Goal: Task Accomplishment & Management: Use online tool/utility

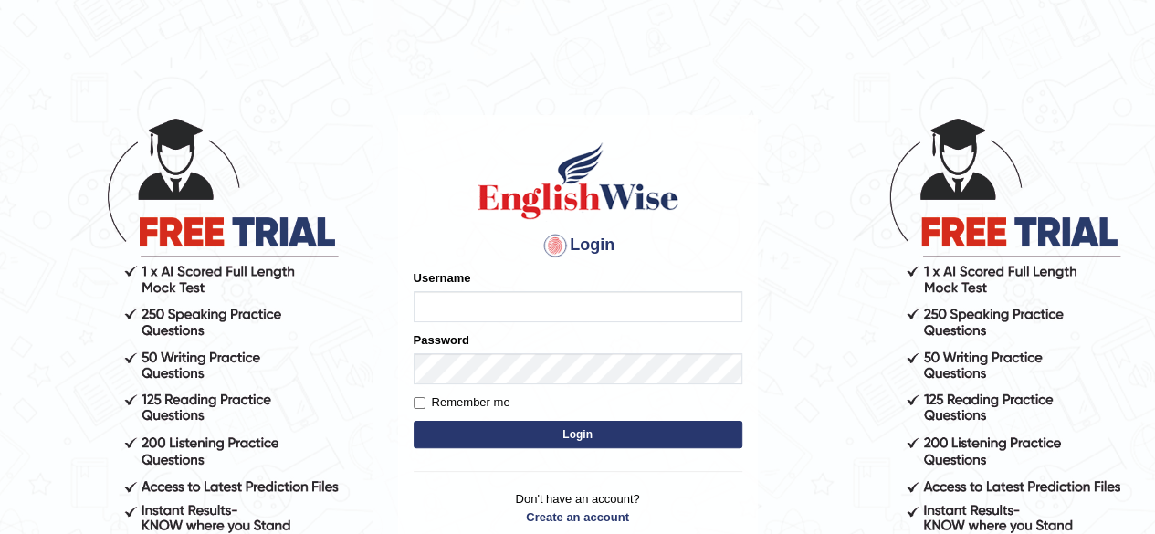
type input "Shyam"
click at [576, 427] on button "Login" at bounding box center [578, 434] width 329 height 27
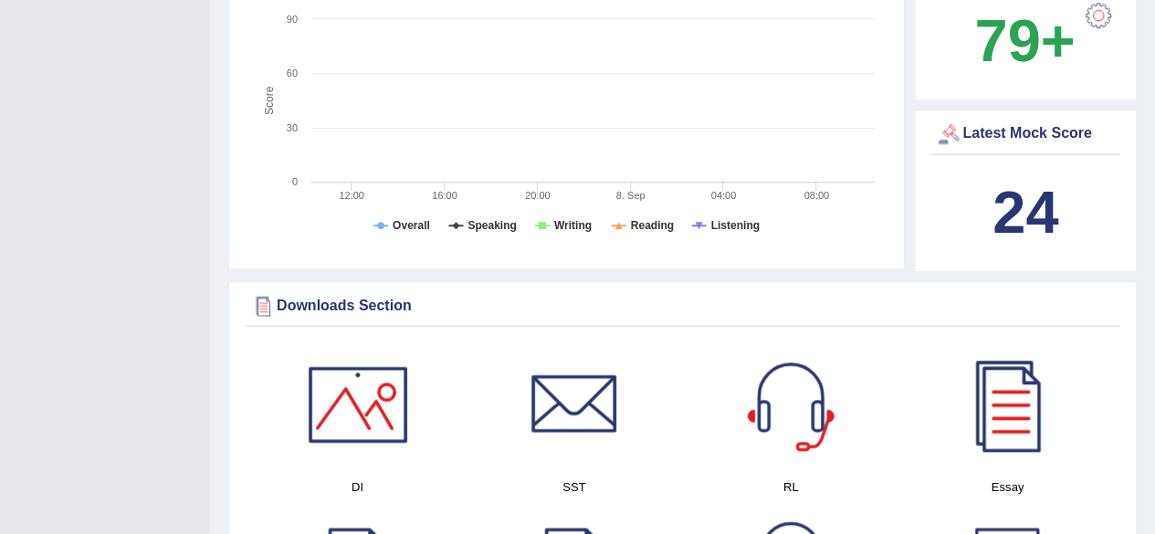
scroll to position [757, 0]
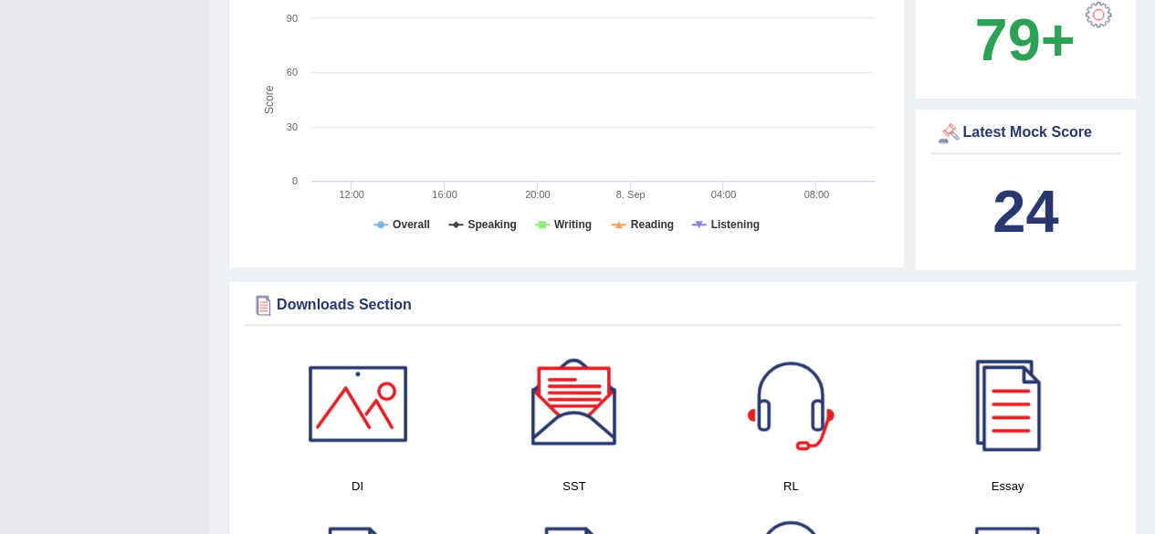
click at [666, 59] on rect at bounding box center [566, 111] width 635 height 283
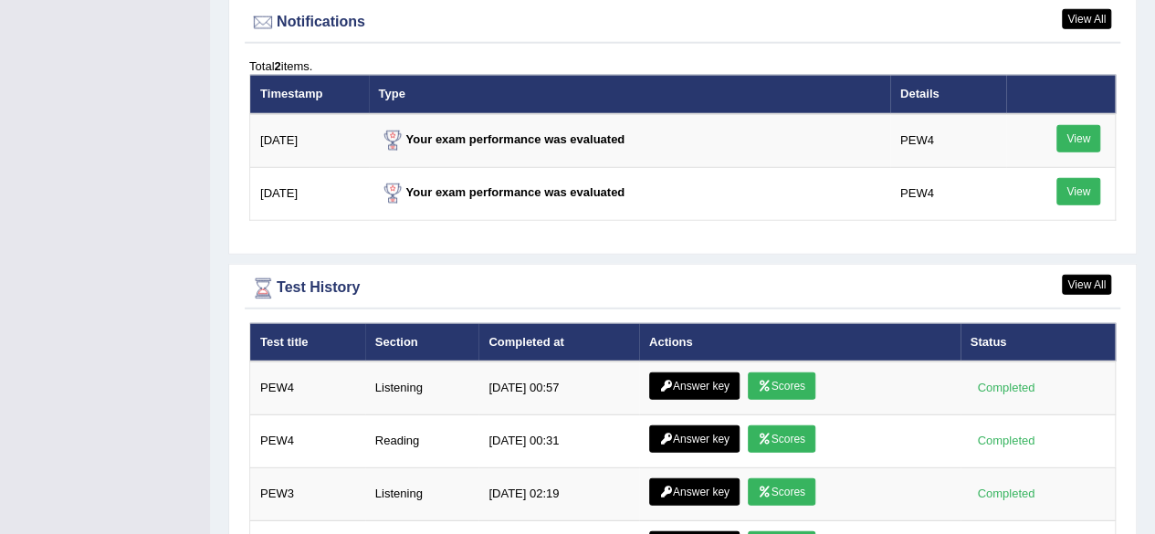
scroll to position [2350, 0]
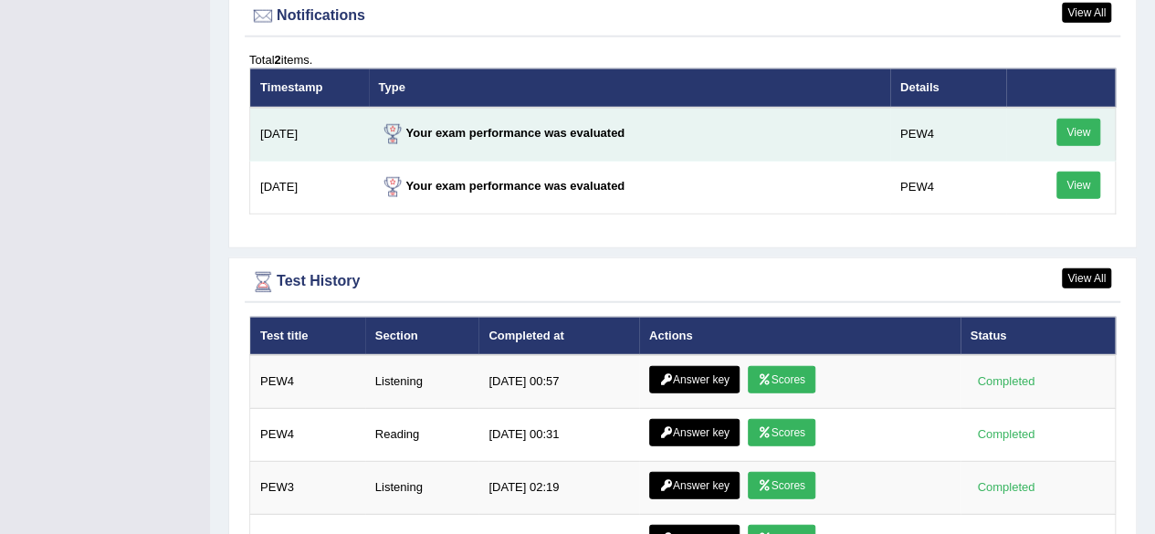
click at [1072, 127] on link "View" at bounding box center [1079, 132] width 44 height 27
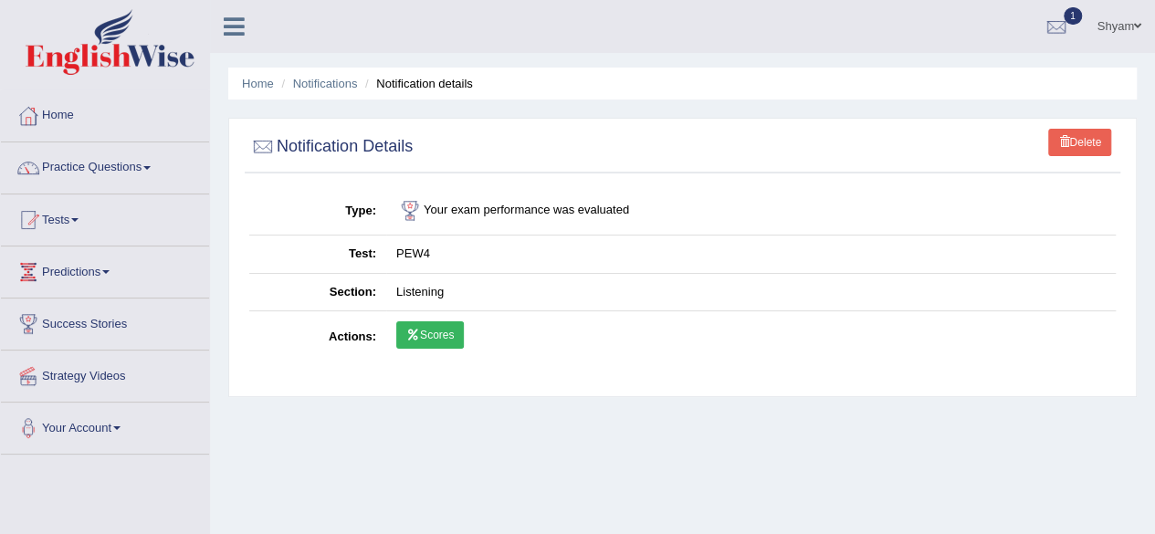
click at [426, 335] on link "Scores" at bounding box center [430, 335] width 68 height 27
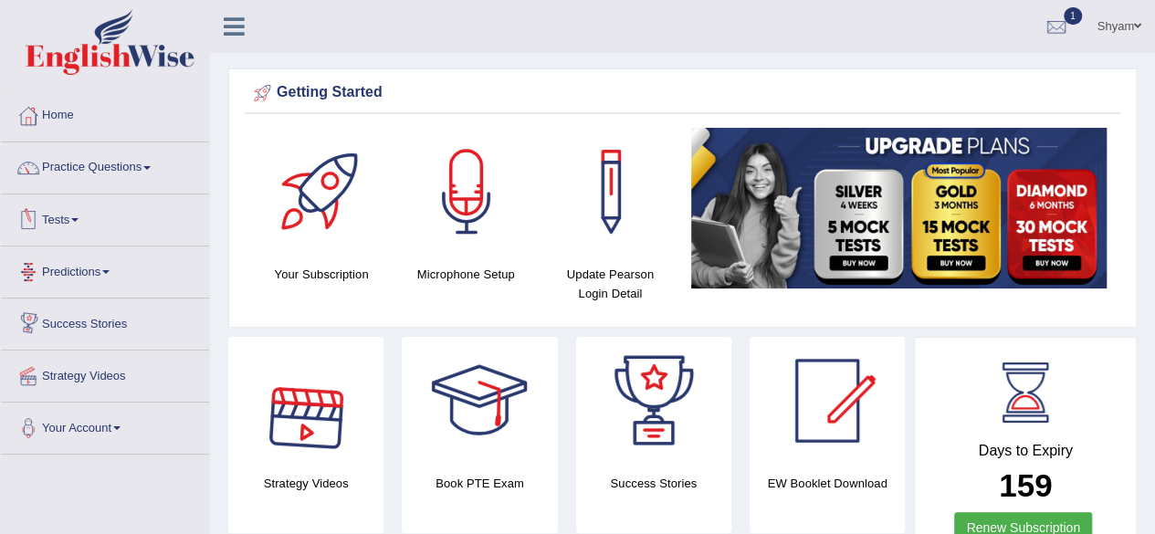
click at [79, 219] on span at bounding box center [74, 220] width 7 height 4
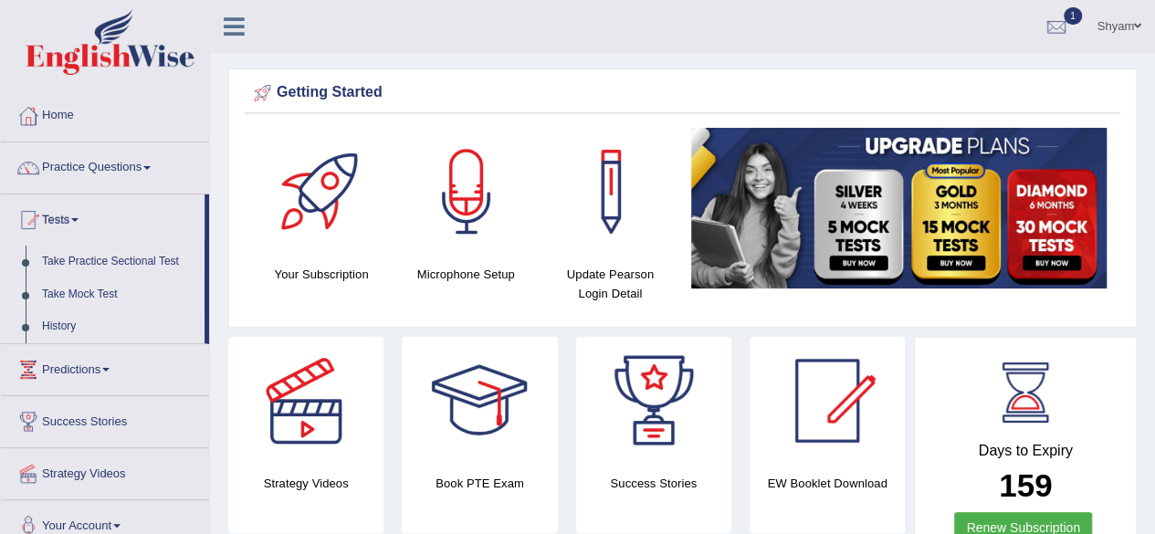
click at [80, 293] on link "Take Mock Test" at bounding box center [119, 295] width 171 height 33
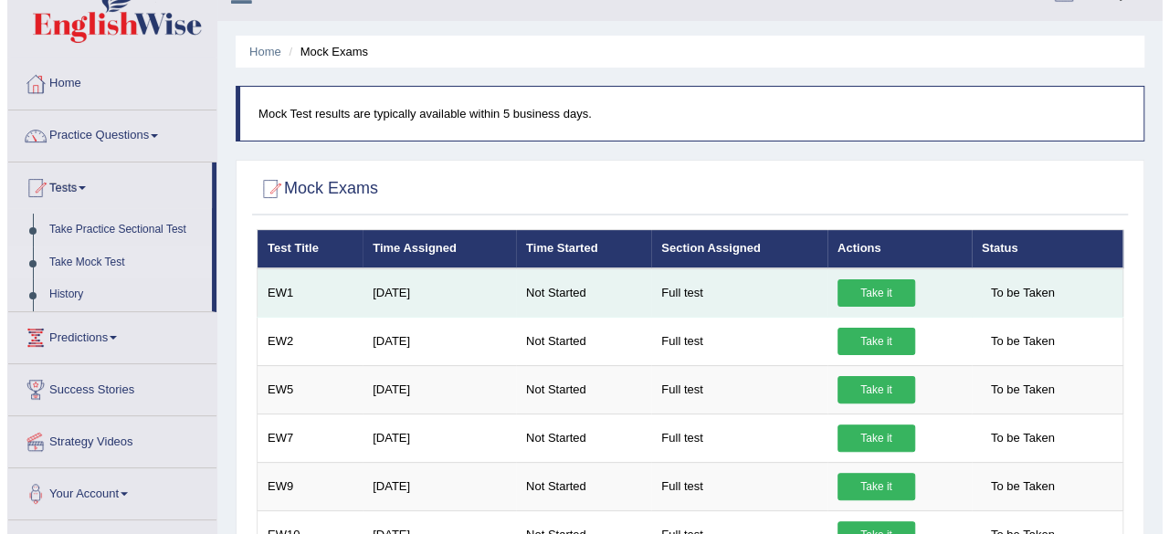
scroll to position [30, 0]
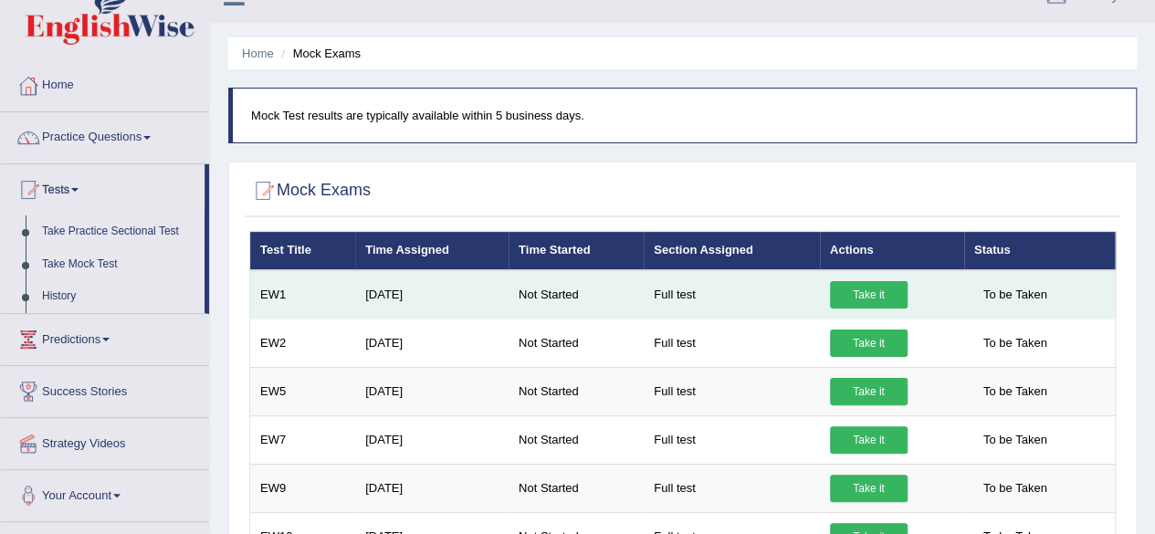
click at [868, 295] on link "Take it" at bounding box center [869, 294] width 78 height 27
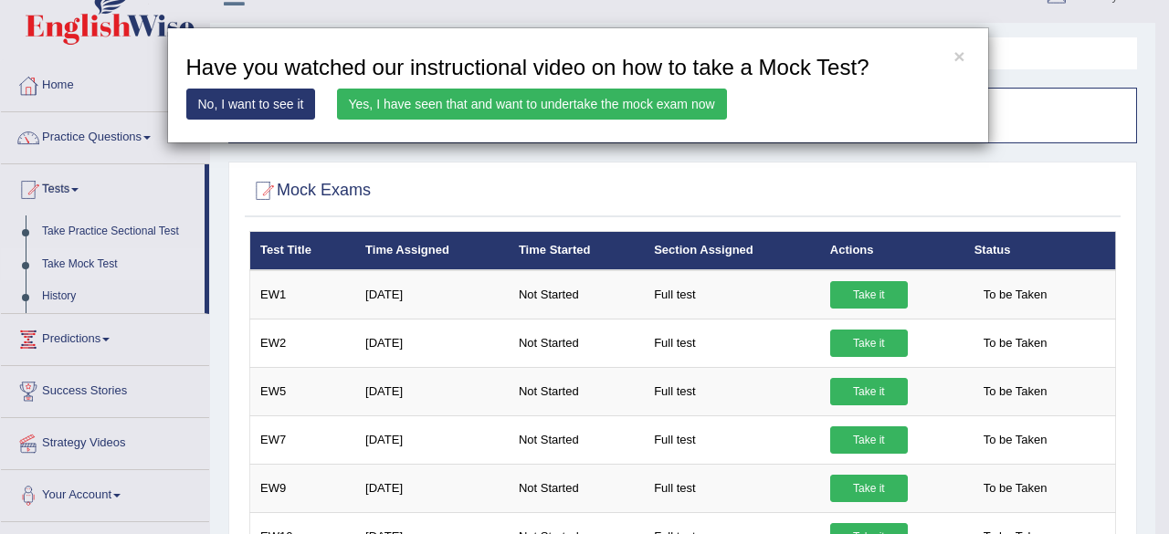
click at [584, 101] on link "Yes, I have seen that and want to undertake the mock exam now" at bounding box center [532, 104] width 390 height 31
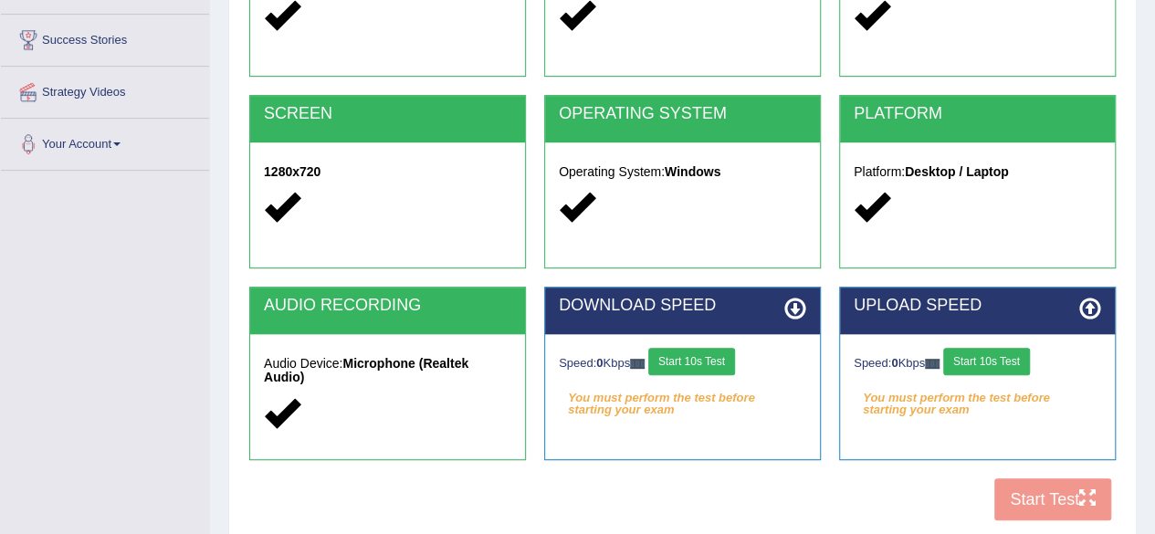
scroll to position [424, 0]
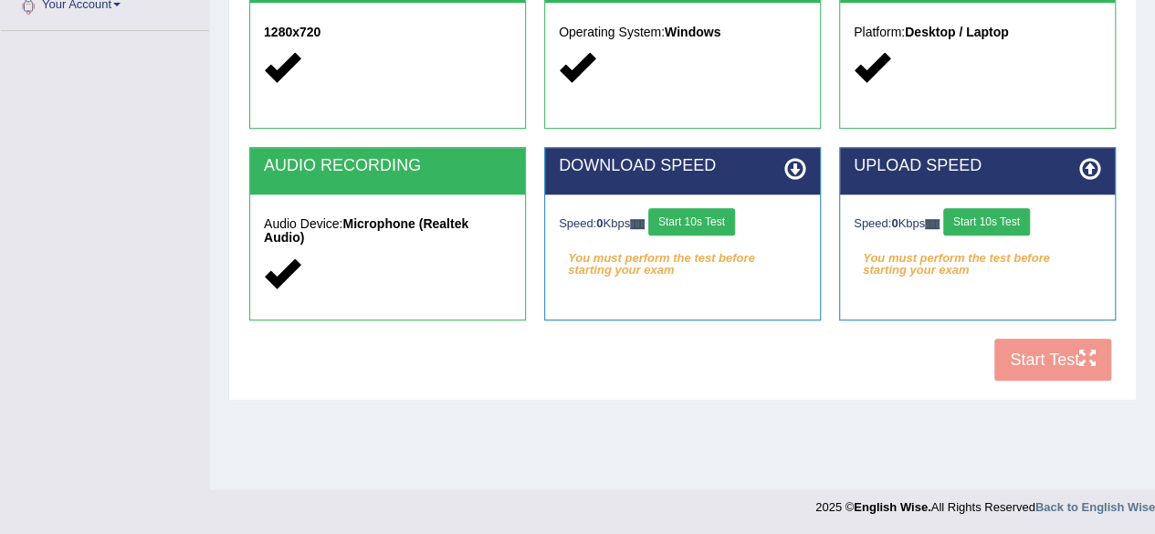
click at [716, 219] on button "Start 10s Test" at bounding box center [692, 221] width 87 height 27
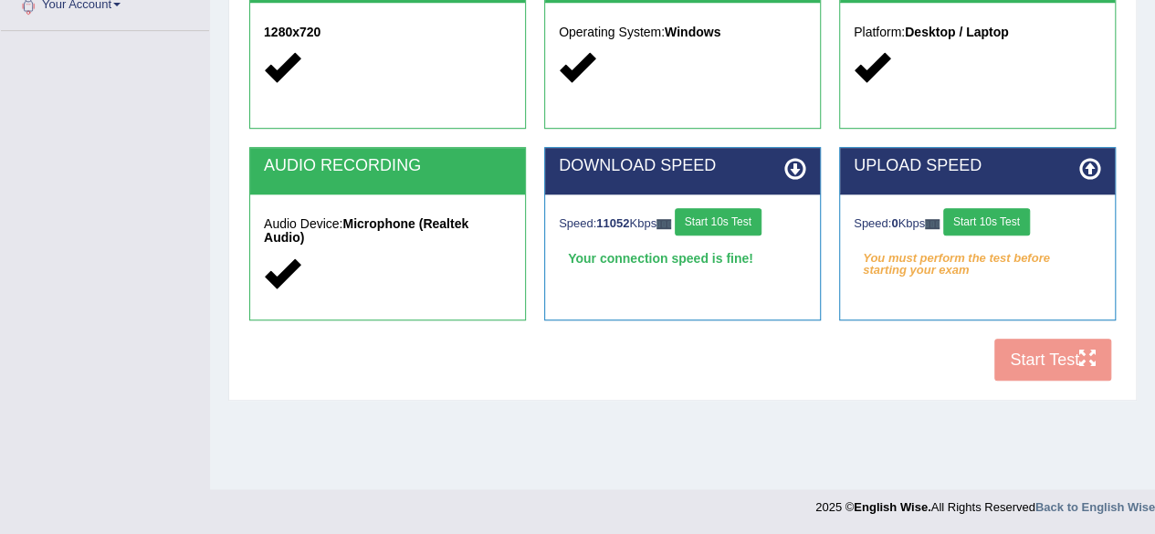
click at [993, 218] on button "Start 10s Test" at bounding box center [987, 221] width 87 height 27
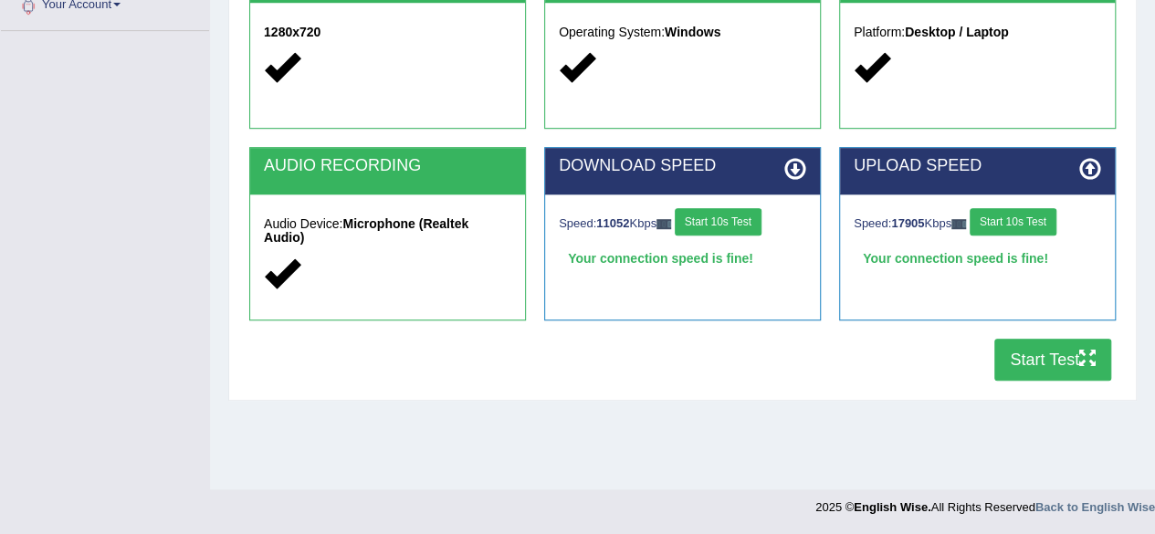
click at [1021, 360] on button "Start Test" at bounding box center [1053, 360] width 117 height 42
